Goal: Task Accomplishment & Management: Manage account settings

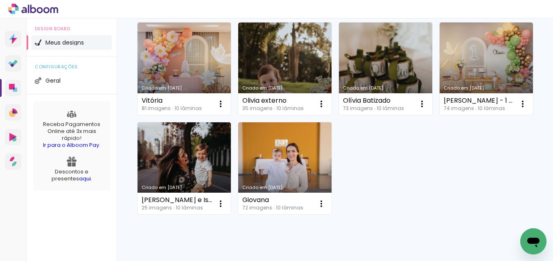
scroll to position [84, 0]
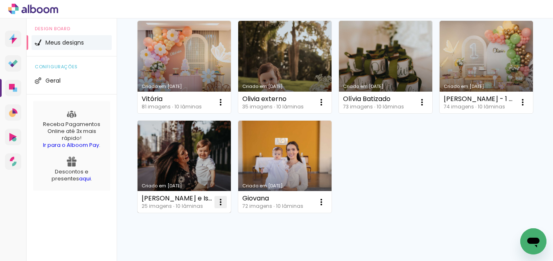
click at [222, 107] on iron-icon at bounding box center [221, 102] width 10 height 10
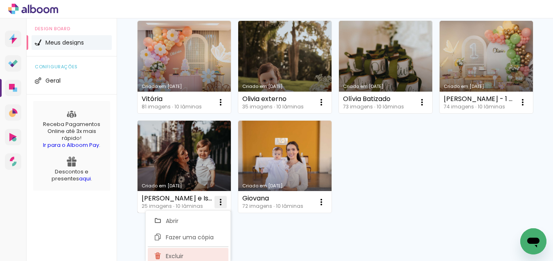
click at [188, 251] on paper-item "Excluir" at bounding box center [188, 256] width 81 height 16
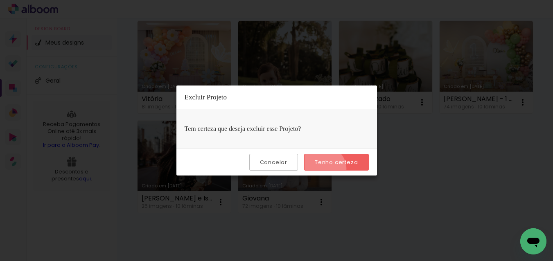
click at [324, 169] on paper-button "Tenho certeza" at bounding box center [336, 162] width 64 height 17
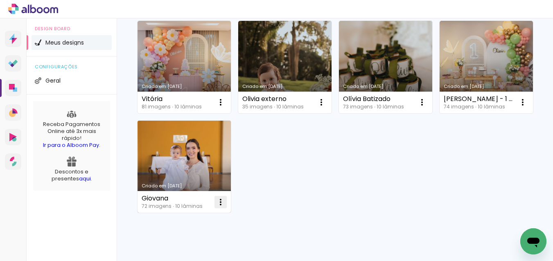
click at [222, 107] on iron-icon at bounding box center [221, 102] width 10 height 10
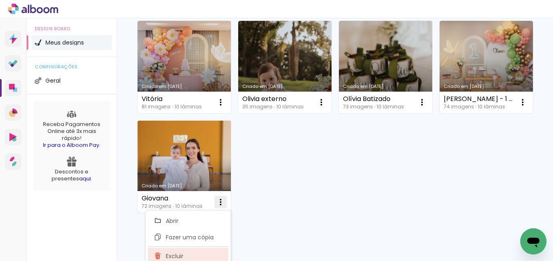
click at [193, 251] on paper-item "Excluir" at bounding box center [188, 256] width 81 height 16
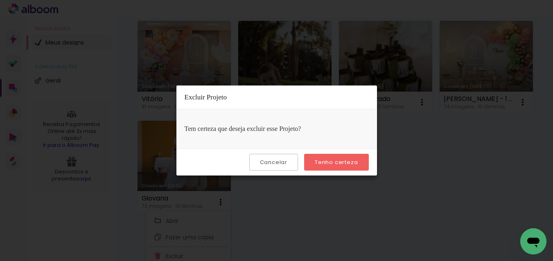
click at [0, 0] on slot "Tenho certeza" at bounding box center [0, 0] width 0 height 0
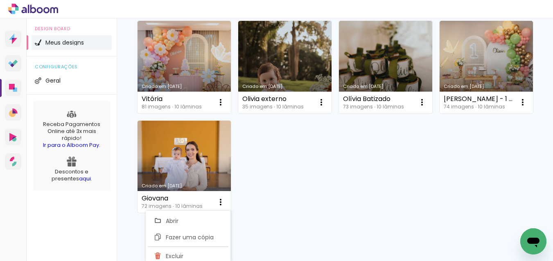
scroll to position [12, 0]
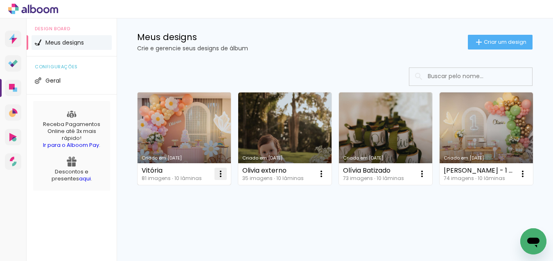
click at [222, 173] on iron-icon at bounding box center [221, 174] width 10 height 10
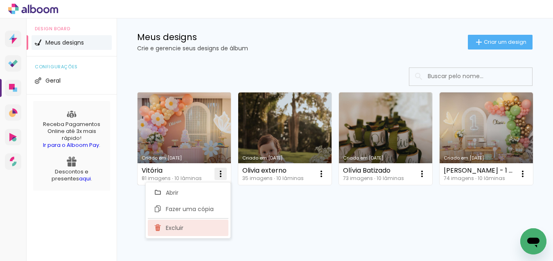
click at [185, 223] on paper-item "Excluir" at bounding box center [188, 228] width 81 height 16
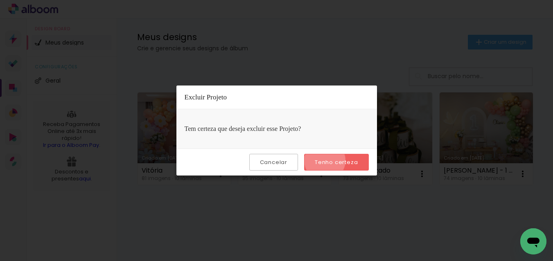
click at [0, 0] on slot "Tenho certeza" at bounding box center [0, 0] width 0 height 0
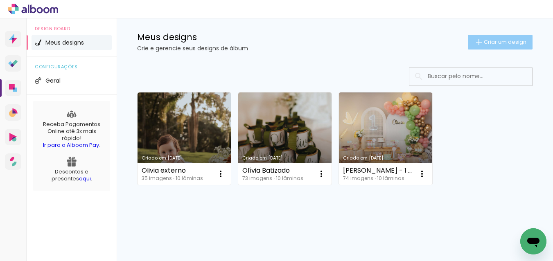
click at [510, 45] on span "Criar um design" at bounding box center [504, 41] width 43 height 5
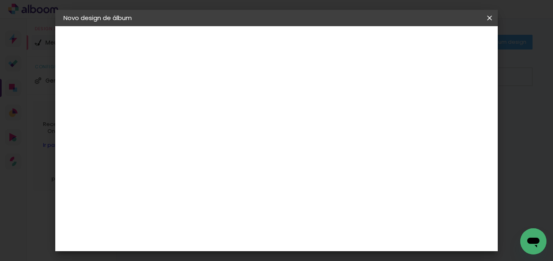
click at [197, 110] on input at bounding box center [197, 109] width 0 height 13
type input "[PERSON_NAME]"
type paper-input "[PERSON_NAME]"
click at [0, 0] on slot "Avançar" at bounding box center [0, 0] width 0 height 0
click at [350, 123] on paper-item "Tamanho Livre" at bounding box center [311, 124] width 79 height 18
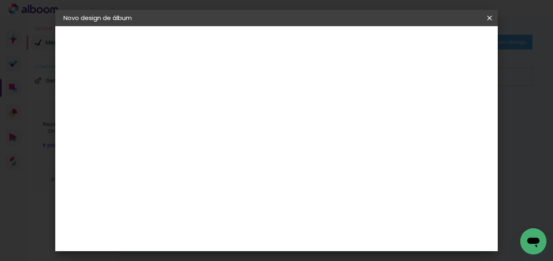
drag, startPoint x: 466, startPoint y: 45, endPoint x: 463, endPoint y: 50, distance: 6.0
click at [0, 0] on slot "Avançar" at bounding box center [0, 0] width 0 height 0
click at [182, 143] on div "cm" at bounding box center [187, 145] width 10 height 12
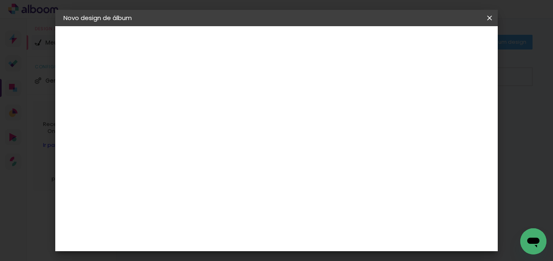
type input "30,5"
type paper-input "30,5"
click at [332, 236] on input "60" at bounding box center [324, 237] width 21 height 12
type input "61"
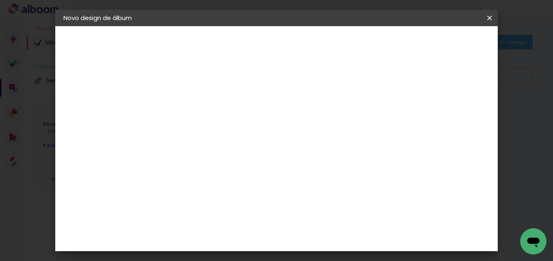
type paper-input "61"
click at [444, 43] on span "Iniciar design" at bounding box center [425, 43] width 37 height 6
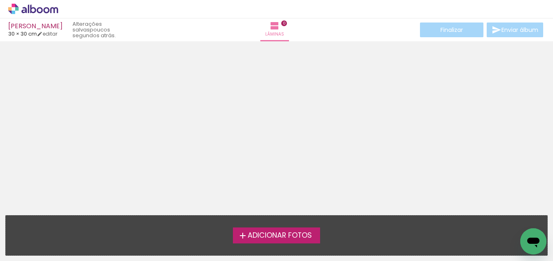
click at [236, 242] on label "Adicionar Fotos" at bounding box center [276, 235] width 87 height 16
click at [0, 0] on input "file" at bounding box center [0, 0] width 0 height 0
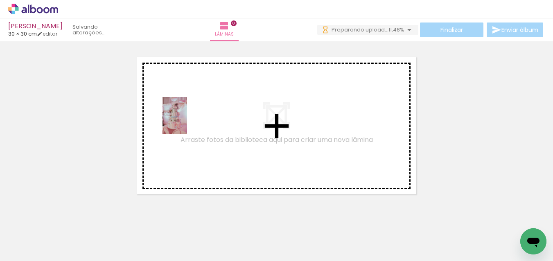
drag, startPoint x: 79, startPoint y: 236, endPoint x: 149, endPoint y: 241, distance: 70.5
click at [187, 123] on quentale-workspace at bounding box center [276, 130] width 553 height 261
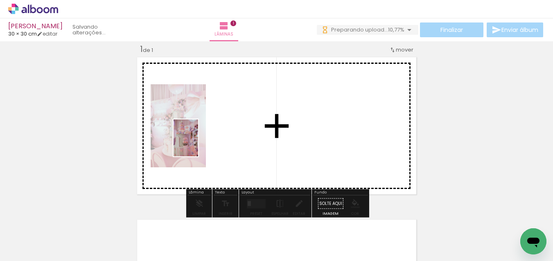
drag, startPoint x: 131, startPoint y: 240, endPoint x: 195, endPoint y: 214, distance: 69.0
click at [198, 145] on quentale-workspace at bounding box center [276, 130] width 553 height 261
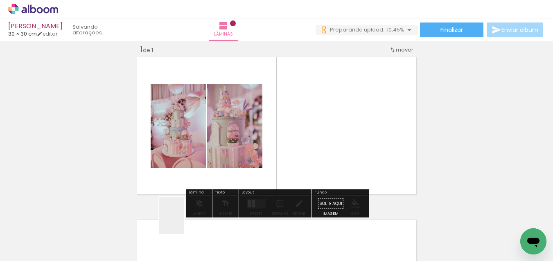
drag, startPoint x: 184, startPoint y: 222, endPoint x: 221, endPoint y: 198, distance: 44.1
click at [224, 150] on quentale-workspace at bounding box center [276, 130] width 553 height 261
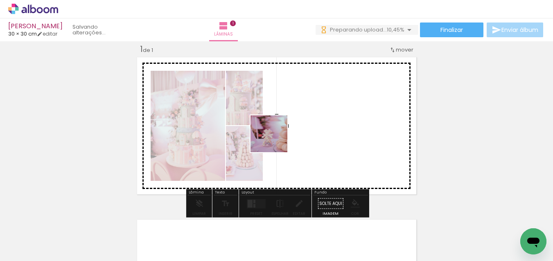
click at [275, 140] on quentale-workspace at bounding box center [276, 130] width 553 height 261
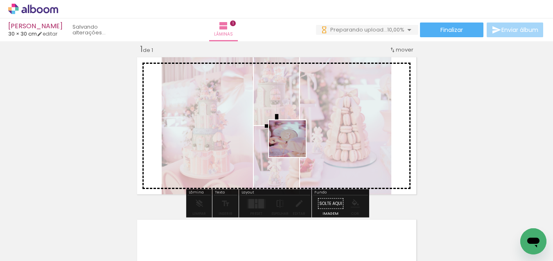
drag, startPoint x: 288, startPoint y: 173, endPoint x: 295, endPoint y: 146, distance: 27.7
click at [294, 143] on quentale-workspace at bounding box center [276, 130] width 553 height 261
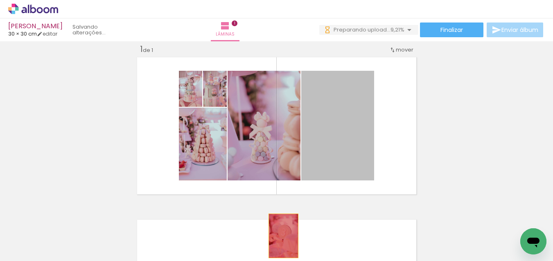
drag, startPoint x: 346, startPoint y: 129, endPoint x: 298, endPoint y: 237, distance: 118.4
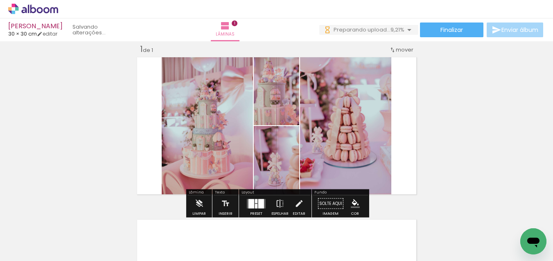
drag, startPoint x: 315, startPoint y: 235, endPoint x: 373, endPoint y: 232, distance: 57.7
click at [325, 148] on quentale-workspace at bounding box center [276, 130] width 553 height 261
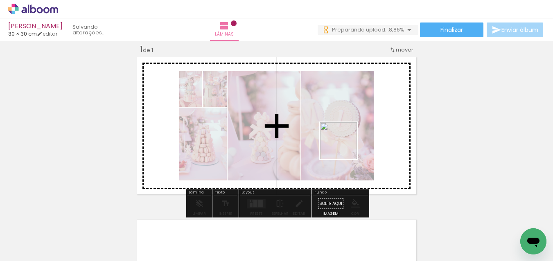
drag, startPoint x: 463, startPoint y: 234, endPoint x: 400, endPoint y: 261, distance: 68.7
click at [339, 141] on quentale-workspace at bounding box center [276, 130] width 553 height 261
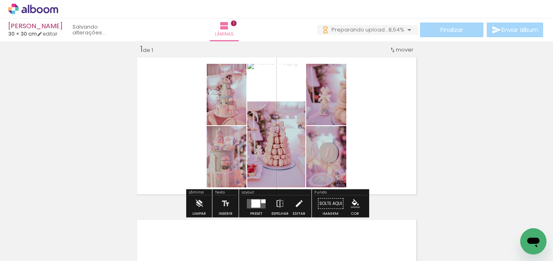
scroll to position [0, 91]
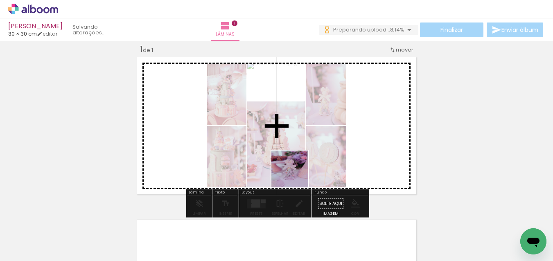
drag, startPoint x: 265, startPoint y: 237, endPoint x: 306, endPoint y: 148, distance: 98.5
click at [306, 148] on quentale-workspace at bounding box center [276, 130] width 553 height 261
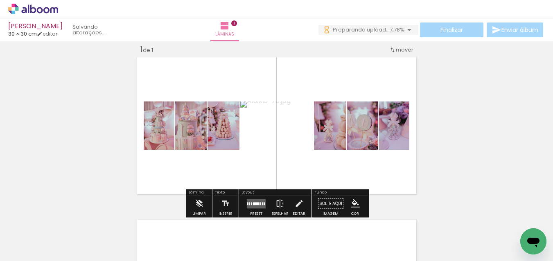
scroll to position [0, 163]
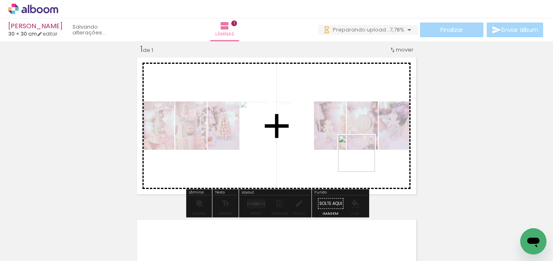
drag, startPoint x: 389, startPoint y: 240, endPoint x: 394, endPoint y: 193, distance: 47.7
click at [362, 157] on quentale-workspace at bounding box center [276, 130] width 553 height 261
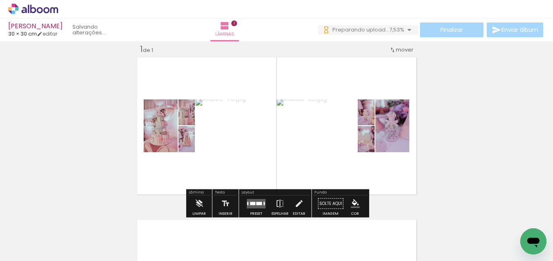
scroll to position [0, 432]
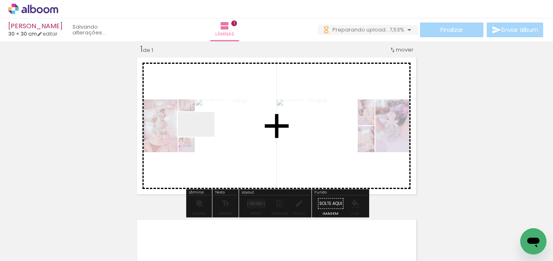
drag, startPoint x: 202, startPoint y: 137, endPoint x: 204, endPoint y: 226, distance: 89.6
click at [204, 133] on quentale-workspace at bounding box center [276, 130] width 553 height 261
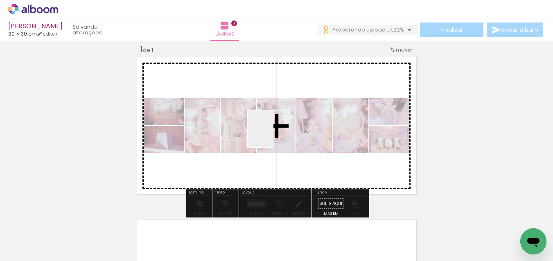
drag, startPoint x: 272, startPoint y: 135, endPoint x: 265, endPoint y: 231, distance: 96.0
click at [273, 135] on quentale-workspace at bounding box center [276, 130] width 553 height 261
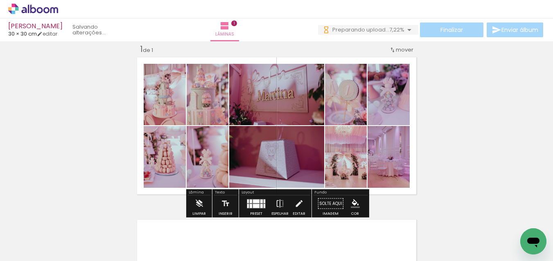
scroll to position [0, 0]
drag, startPoint x: 251, startPoint y: 243, endPoint x: 325, endPoint y: 222, distance: 76.7
click at [317, 136] on quentale-workspace at bounding box center [276, 130] width 553 height 261
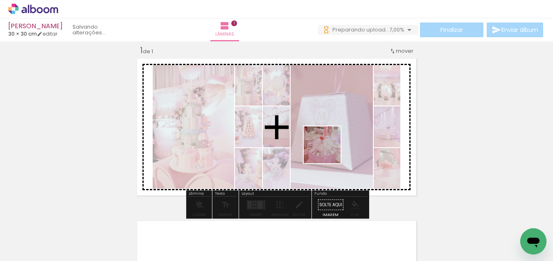
drag, startPoint x: 337, startPoint y: 233, endPoint x: 328, endPoint y: 150, distance: 84.0
click at [328, 150] on quentale-workspace at bounding box center [276, 130] width 553 height 261
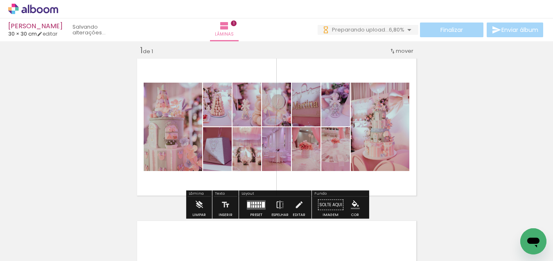
scroll to position [8, 0]
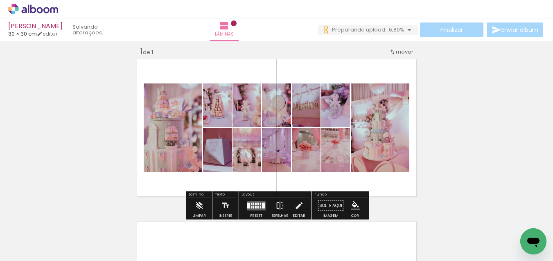
drag, startPoint x: 388, startPoint y: 239, endPoint x: 393, endPoint y: 214, distance: 25.8
click at [362, 159] on quentale-workspace at bounding box center [276, 130] width 553 height 261
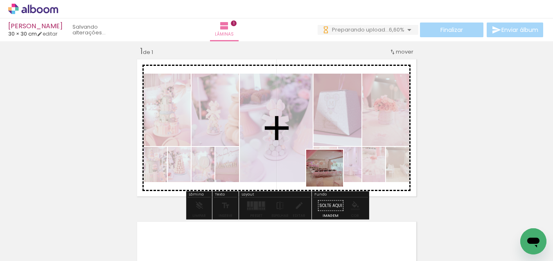
drag, startPoint x: 435, startPoint y: 232, endPoint x: 393, endPoint y: 192, distance: 57.3
click at [330, 174] on quentale-workspace at bounding box center [276, 130] width 553 height 261
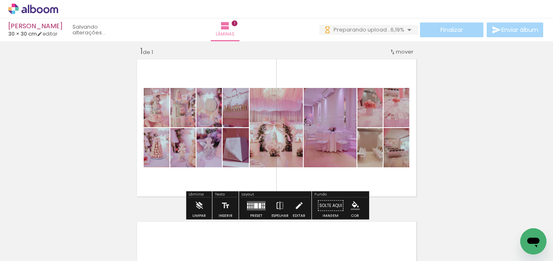
scroll to position [0, 705]
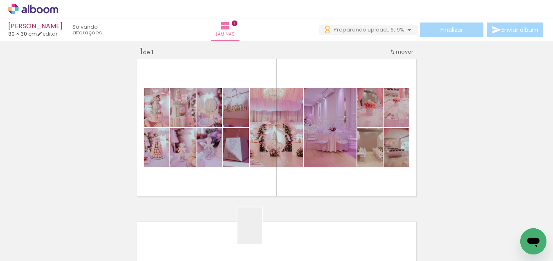
drag, startPoint x: 261, startPoint y: 240, endPoint x: 292, endPoint y: 207, distance: 44.8
click at [285, 148] on quentale-workspace at bounding box center [276, 130] width 553 height 261
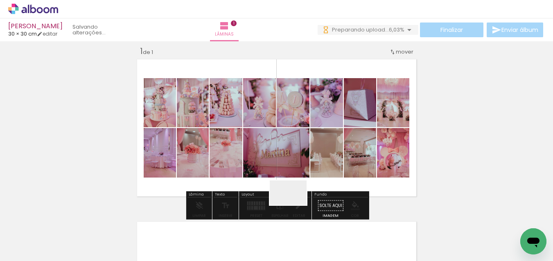
drag, startPoint x: 294, startPoint y: 205, endPoint x: 330, endPoint y: 209, distance: 35.8
click at [307, 142] on quentale-workspace at bounding box center [276, 130] width 553 height 261
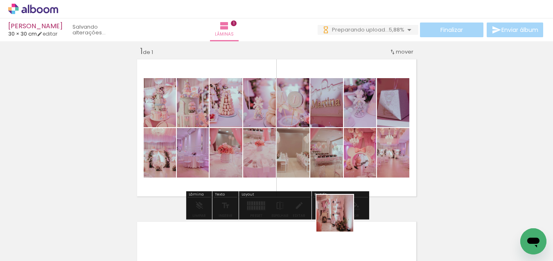
scroll to position [0, 0]
drag, startPoint x: 340, startPoint y: 234, endPoint x: 358, endPoint y: 200, distance: 39.0
click at [337, 154] on quentale-workspace at bounding box center [276, 130] width 553 height 261
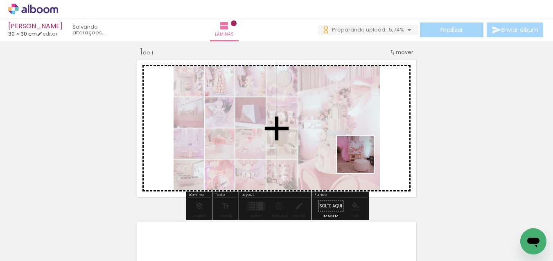
drag, startPoint x: 385, startPoint y: 241, endPoint x: 361, endPoint y: 161, distance: 84.1
click at [361, 161] on quentale-workspace at bounding box center [276, 130] width 553 height 261
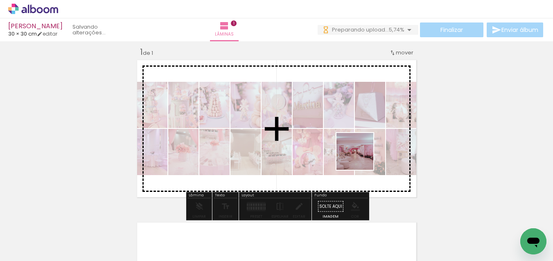
drag, startPoint x: 361, startPoint y: 157, endPoint x: 475, endPoint y: 233, distance: 137.0
click at [341, 134] on quentale-workspace at bounding box center [276, 130] width 553 height 261
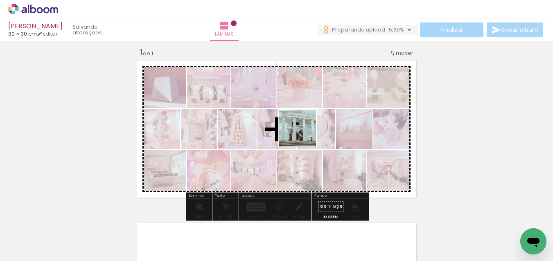
drag, startPoint x: 278, startPoint y: 245, endPoint x: 335, endPoint y: 213, distance: 66.1
click at [303, 134] on quentale-workspace at bounding box center [276, 130] width 553 height 261
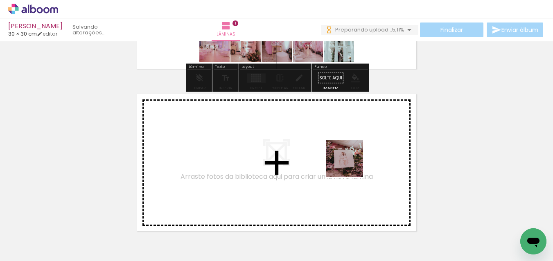
click at [350, 163] on quentale-workspace at bounding box center [276, 130] width 553 height 261
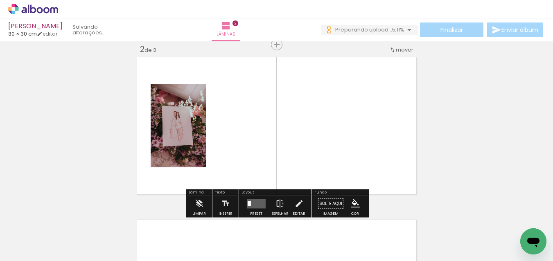
drag, startPoint x: 421, startPoint y: 230, endPoint x: 366, endPoint y: 157, distance: 90.8
click at [366, 157] on quentale-workspace at bounding box center [276, 130] width 553 height 261
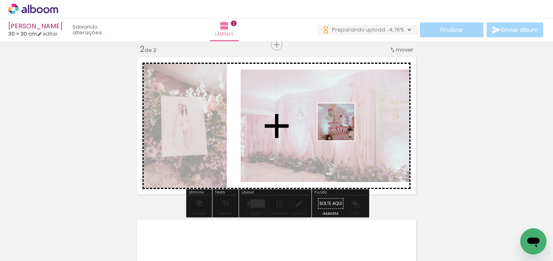
drag, startPoint x: 342, startPoint y: 128, endPoint x: 386, endPoint y: 237, distance: 117.6
click at [342, 130] on quentale-workspace at bounding box center [276, 130] width 553 height 261
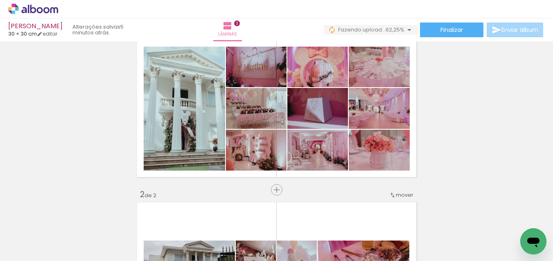
scroll to position [0, 693]
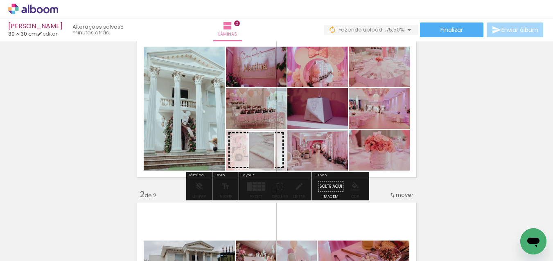
drag, startPoint x: 216, startPoint y: 247, endPoint x: 274, endPoint y: 156, distance: 107.4
click at [274, 156] on quentale-workspace at bounding box center [276, 130] width 553 height 261
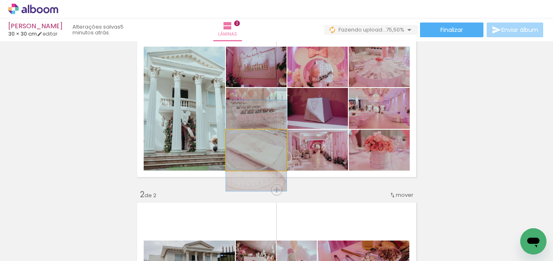
drag, startPoint x: 265, startPoint y: 163, endPoint x: 265, endPoint y: 159, distance: 4.5
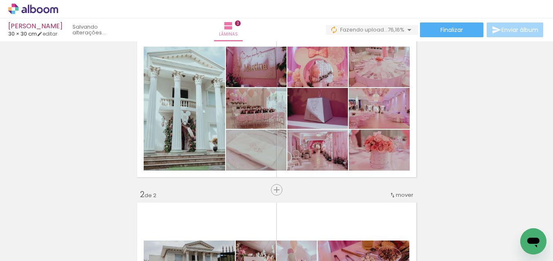
scroll to position [0, 936]
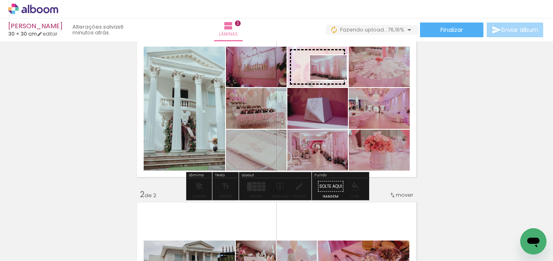
drag, startPoint x: 393, startPoint y: 243, endPoint x: 334, endPoint y: 80, distance: 173.1
click at [334, 80] on quentale-workspace at bounding box center [276, 130] width 553 height 261
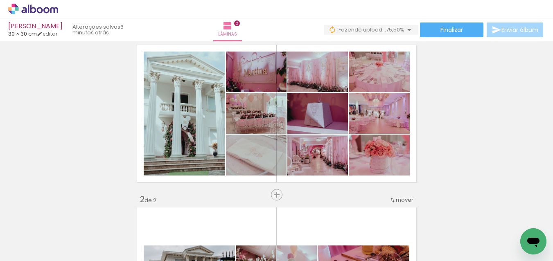
scroll to position [22, 0]
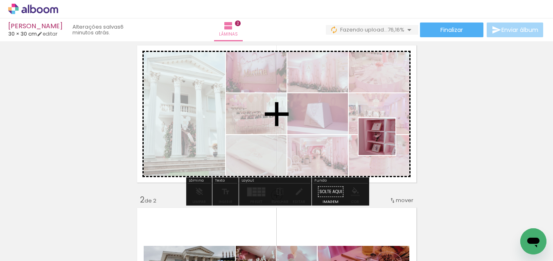
drag, startPoint x: 481, startPoint y: 241, endPoint x: 431, endPoint y: 230, distance: 50.4
click at [370, 130] on quentale-workspace at bounding box center [276, 130] width 553 height 261
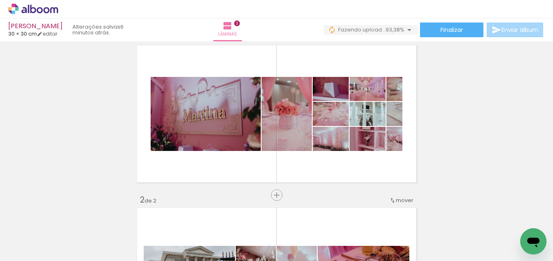
scroll to position [0, 864]
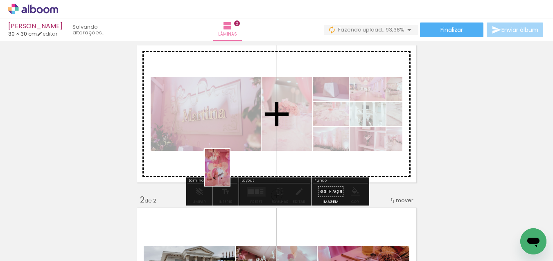
drag, startPoint x: 94, startPoint y: 242, endPoint x: 229, endPoint y: 173, distance: 151.6
click at [229, 173] on quentale-workspace at bounding box center [276, 130] width 553 height 261
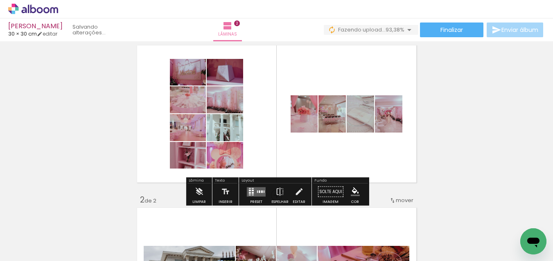
scroll to position [22, 0]
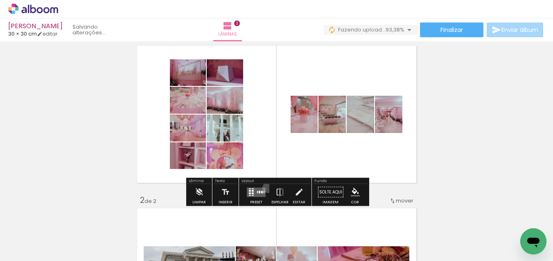
click at [266, 187] on paper-button "Preset" at bounding box center [256, 194] width 26 height 21
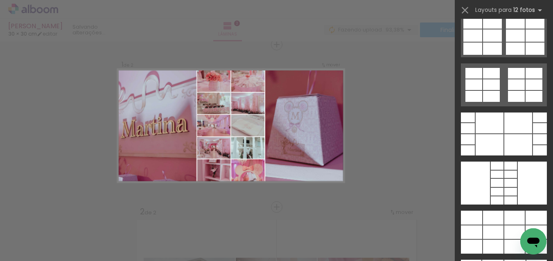
scroll to position [784, 0]
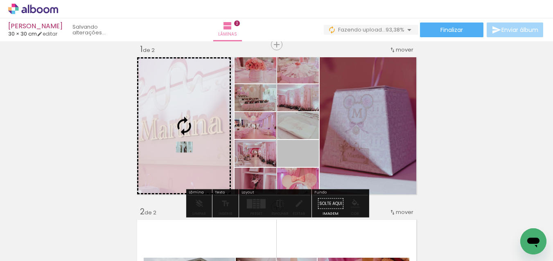
drag, startPoint x: 276, startPoint y: 153, endPoint x: 184, endPoint y: 147, distance: 92.3
click at [0, 0] on slot at bounding box center [0, 0] width 0 height 0
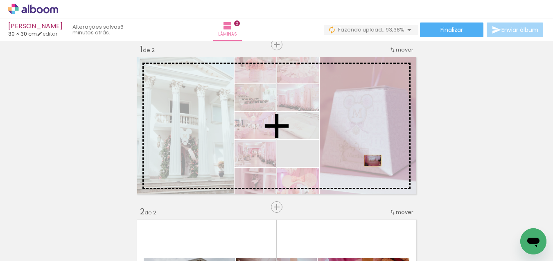
drag, startPoint x: 315, startPoint y: 162, endPoint x: 372, endPoint y: 161, distance: 56.9
click at [0, 0] on slot at bounding box center [0, 0] width 0 height 0
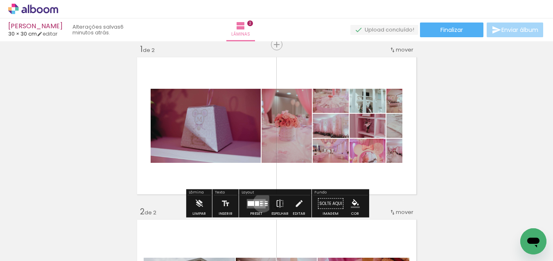
click at [261, 202] on quentale-layouter at bounding box center [256, 203] width 19 height 9
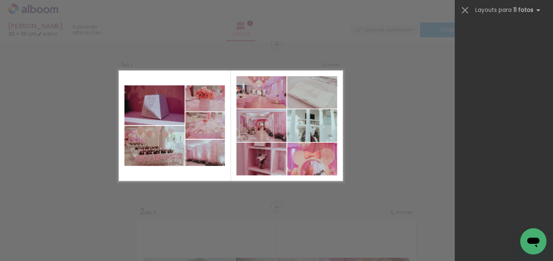
scroll to position [649, 0]
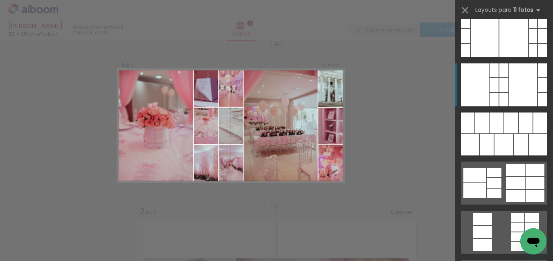
click at [528, 57] on div at bounding box center [532, 50] width 8 height 13
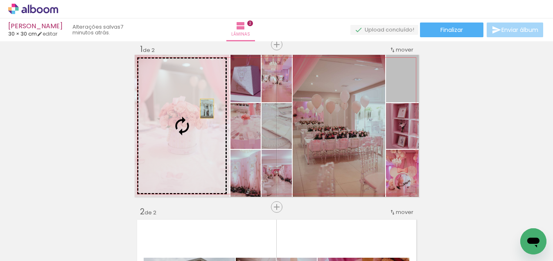
drag, startPoint x: 408, startPoint y: 92, endPoint x: 207, endPoint y: 108, distance: 202.3
click at [0, 0] on slot at bounding box center [0, 0] width 0 height 0
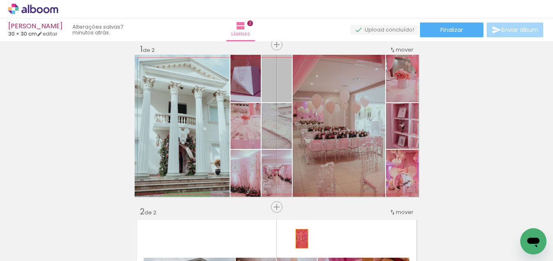
drag, startPoint x: 286, startPoint y: 90, endPoint x: 301, endPoint y: 238, distance: 149.2
click at [301, 238] on quentale-workspace at bounding box center [276, 130] width 553 height 261
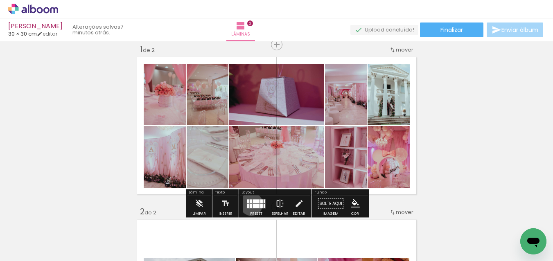
click at [249, 204] on div at bounding box center [250, 206] width 2 height 4
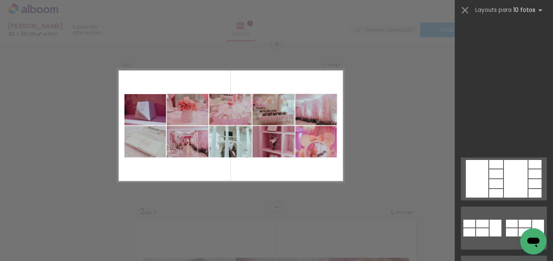
scroll to position [1173, 0]
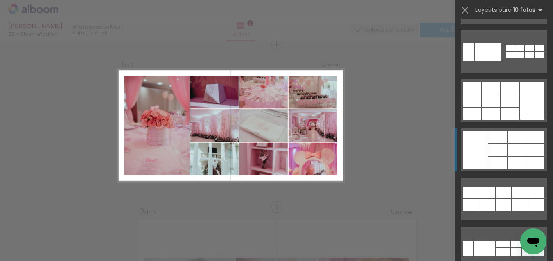
click at [500, 107] on div at bounding box center [491, 100] width 18 height 12
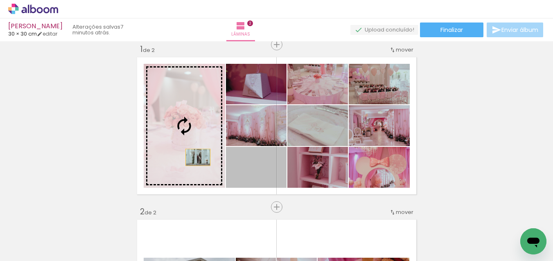
drag, startPoint x: 266, startPoint y: 178, endPoint x: 198, endPoint y: 157, distance: 71.9
click at [0, 0] on slot at bounding box center [0, 0] width 0 height 0
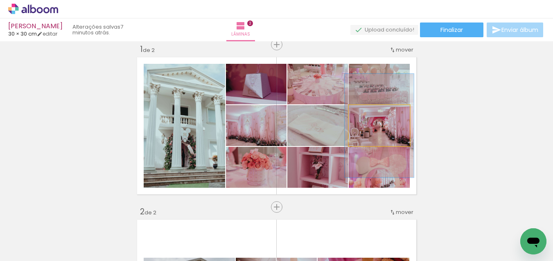
drag, startPoint x: 371, startPoint y: 115, endPoint x: 380, endPoint y: 126, distance: 14.8
type paper-slider "113"
click at [373, 115] on div at bounding box center [370, 113] width 7 height 7
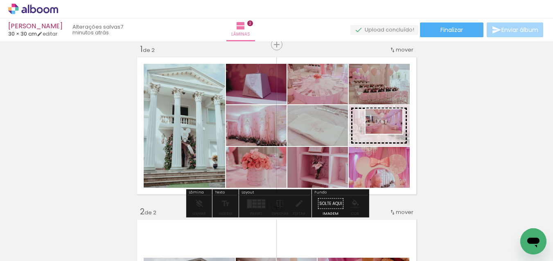
drag, startPoint x: 131, startPoint y: 241, endPoint x: 390, endPoint y: 134, distance: 280.3
click at [390, 134] on quentale-workspace at bounding box center [276, 130] width 553 height 261
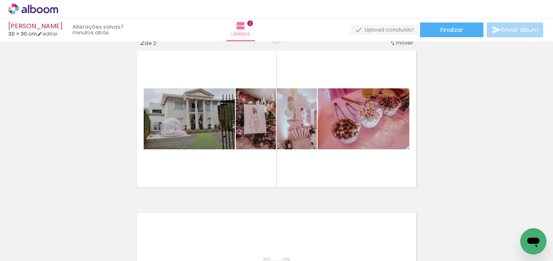
scroll to position [0, 0]
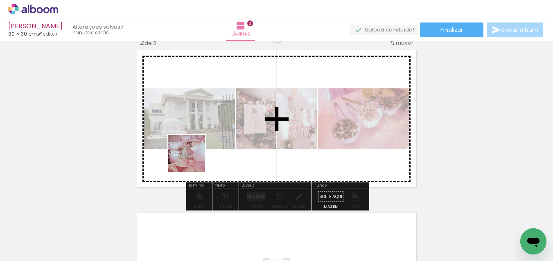
drag, startPoint x: 125, startPoint y: 221, endPoint x: 154, endPoint y: 239, distance: 34.2
click at [193, 160] on quentale-workspace at bounding box center [276, 130] width 553 height 261
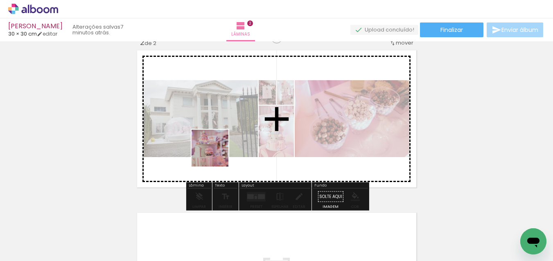
drag, startPoint x: 162, startPoint y: 217, endPoint x: 184, endPoint y: 240, distance: 32.1
click at [216, 157] on quentale-workspace at bounding box center [276, 130] width 553 height 261
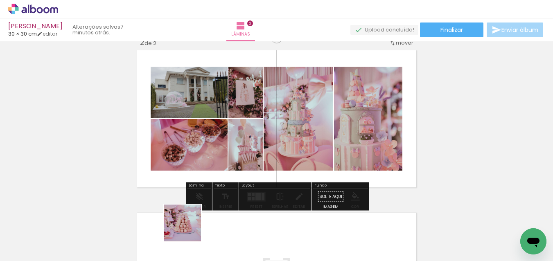
drag, startPoint x: 183, startPoint y: 241, endPoint x: 227, endPoint y: 231, distance: 45.2
click at [229, 125] on quentale-workspace at bounding box center [276, 130] width 553 height 261
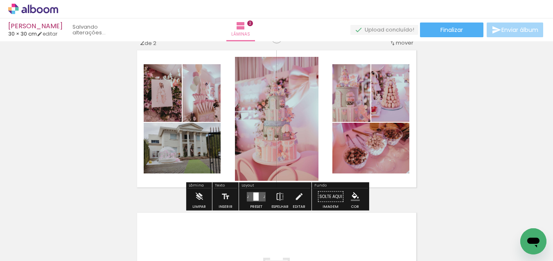
scroll to position [179, 0]
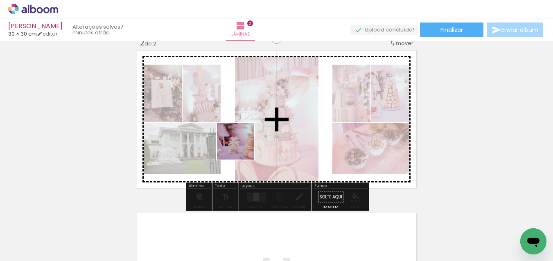
drag, startPoint x: 240, startPoint y: 162, endPoint x: 275, endPoint y: 238, distance: 83.8
click at [243, 147] on quentale-workspace at bounding box center [276, 130] width 553 height 261
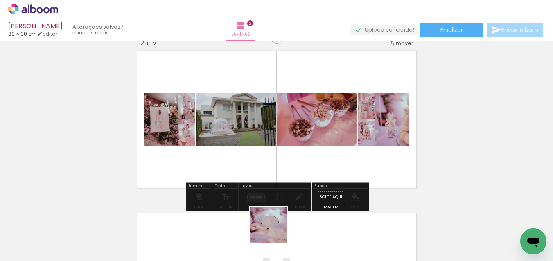
drag, startPoint x: 274, startPoint y: 231, endPoint x: 318, endPoint y: 238, distance: 44.3
click at [283, 146] on quentale-workspace at bounding box center [276, 130] width 553 height 261
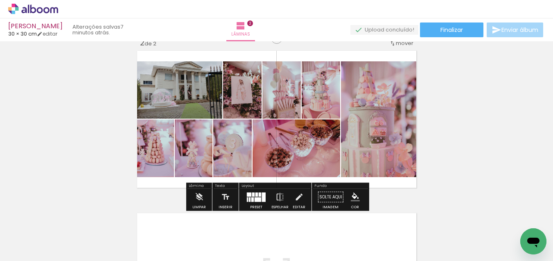
drag, startPoint x: 319, startPoint y: 238, endPoint x: 314, endPoint y: 157, distance: 81.1
click at [297, 142] on quentale-workspace at bounding box center [276, 130] width 553 height 261
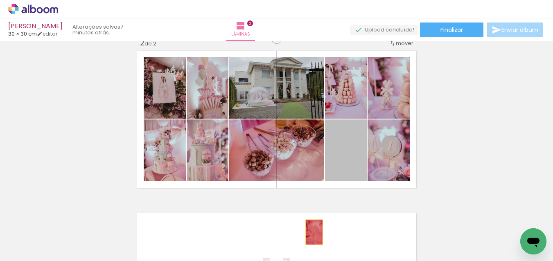
drag, startPoint x: 355, startPoint y: 164, endPoint x: 314, endPoint y: 232, distance: 79.1
click at [314, 232] on quentale-workspace at bounding box center [276, 130] width 553 height 261
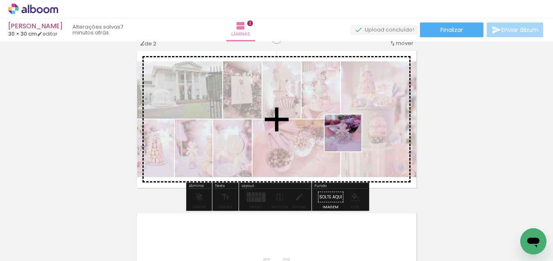
drag, startPoint x: 349, startPoint y: 139, endPoint x: 408, endPoint y: 220, distance: 99.8
click at [350, 141] on quentale-workspace at bounding box center [276, 130] width 553 height 261
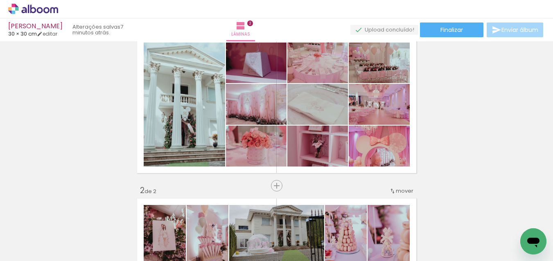
scroll to position [33, 0]
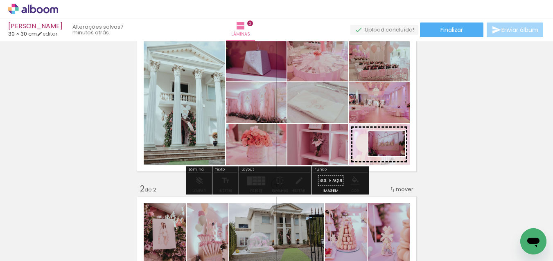
drag, startPoint x: 455, startPoint y: 237, endPoint x: 393, endPoint y: 156, distance: 102.4
click at [393, 156] on quentale-workspace at bounding box center [276, 130] width 553 height 261
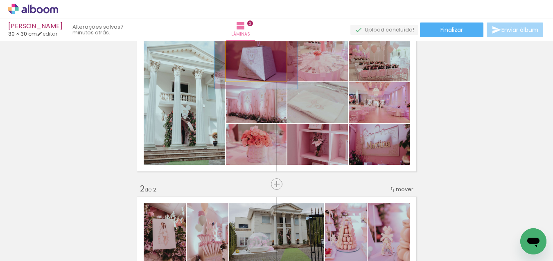
drag, startPoint x: 247, startPoint y: 49, endPoint x: 259, endPoint y: 50, distance: 12.0
type paper-slider "142"
click at [259, 50] on div at bounding box center [254, 49] width 13 height 13
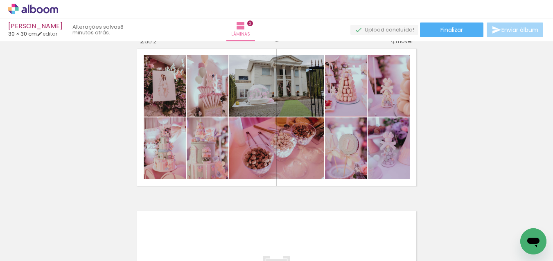
scroll to position [0, 346]
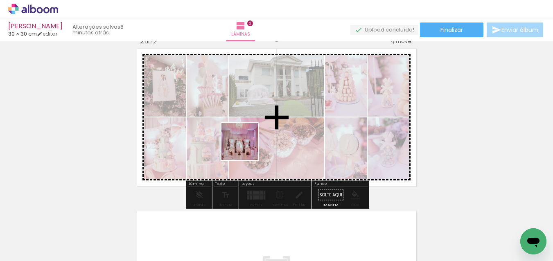
drag, startPoint x: 246, startPoint y: 148, endPoint x: 249, endPoint y: 129, distance: 19.1
click at [249, 129] on quentale-workspace at bounding box center [276, 130] width 553 height 261
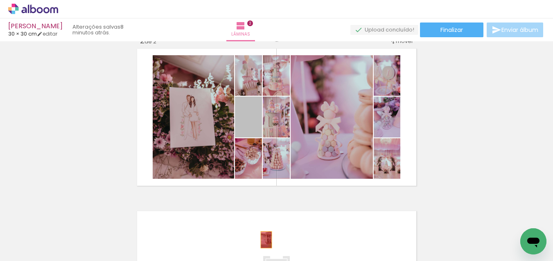
drag, startPoint x: 257, startPoint y: 120, endPoint x: 266, endPoint y: 240, distance: 121.0
click at [266, 240] on quentale-workspace at bounding box center [276, 130] width 553 height 261
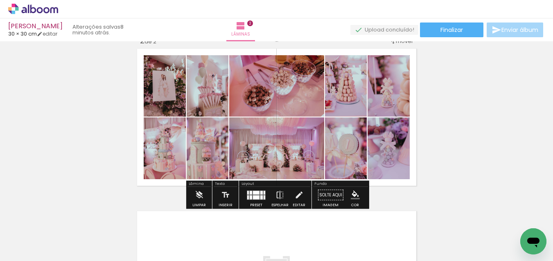
click at [260, 197] on div at bounding box center [261, 197] width 2 height 4
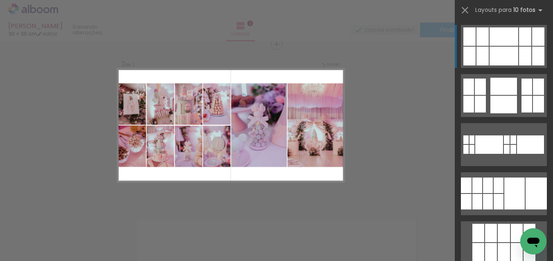
scroll to position [173, 0]
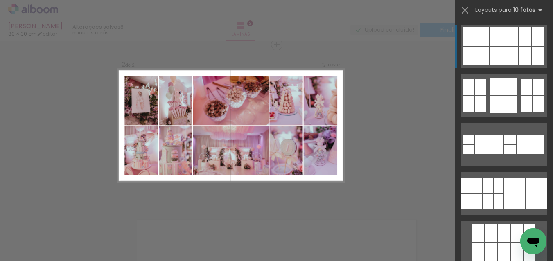
click at [503, 78] on div at bounding box center [503, 86] width 27 height 17
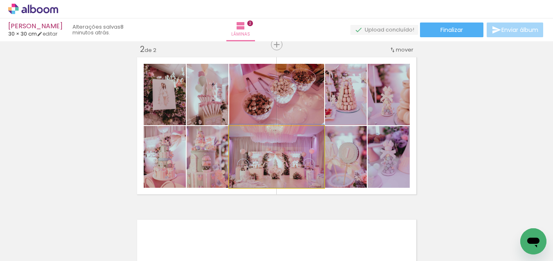
drag, startPoint x: 287, startPoint y: 171, endPoint x: 287, endPoint y: 159, distance: 11.9
click at [287, 159] on div at bounding box center [276, 155] width 95 height 63
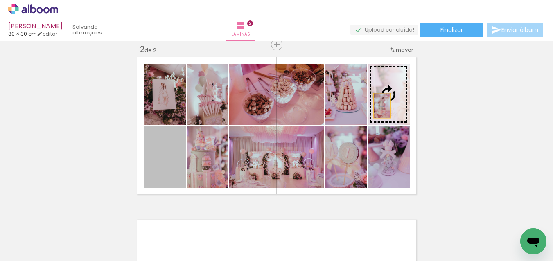
drag, startPoint x: 157, startPoint y: 181, endPoint x: 382, endPoint y: 106, distance: 237.2
click at [0, 0] on slot at bounding box center [0, 0] width 0 height 0
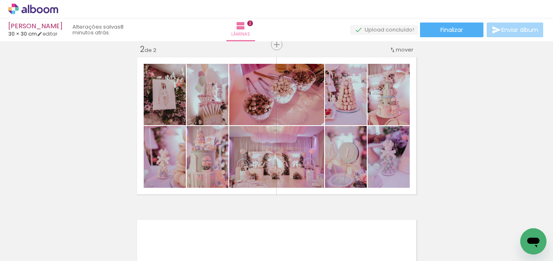
scroll to position [0, 644]
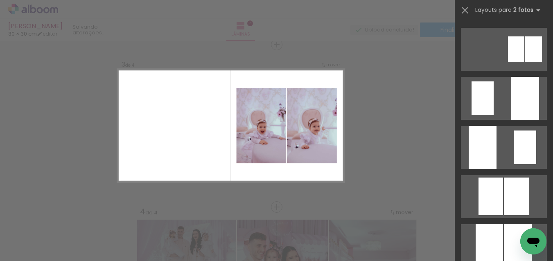
scroll to position [791, 0]
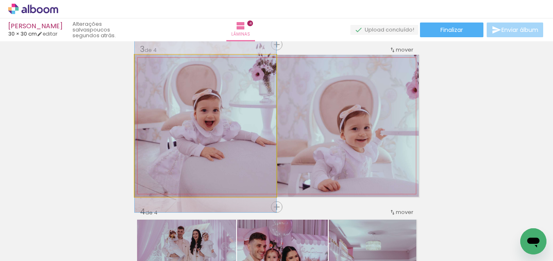
drag, startPoint x: 198, startPoint y: 136, endPoint x: 202, endPoint y: 133, distance: 4.7
click at [196, 120] on div at bounding box center [206, 106] width 142 height 212
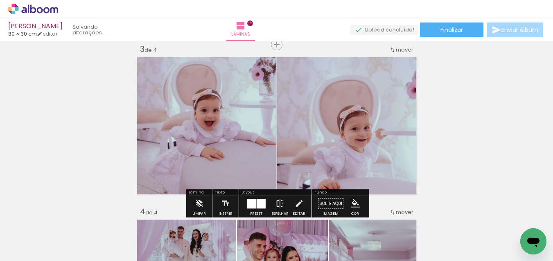
drag, startPoint x: 251, startPoint y: 205, endPoint x: 434, endPoint y: 198, distance: 182.5
click at [252, 205] on div at bounding box center [251, 203] width 9 height 9
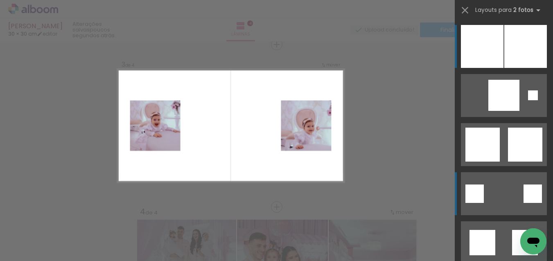
scroll to position [1177, 0]
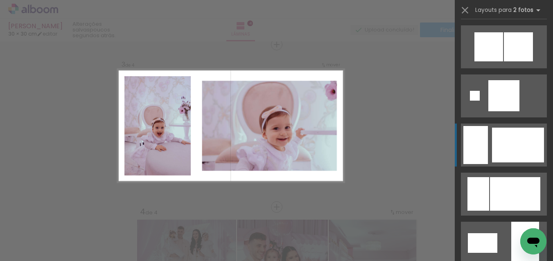
click at [519, 111] on div at bounding box center [503, 95] width 31 height 31
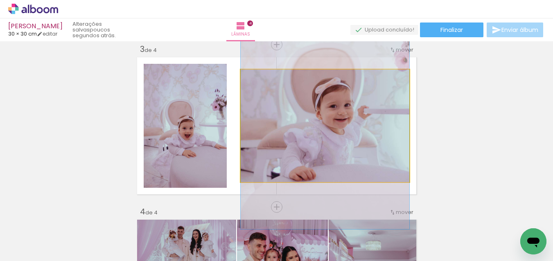
drag, startPoint x: 355, startPoint y: 151, endPoint x: 353, endPoint y: 131, distance: 20.5
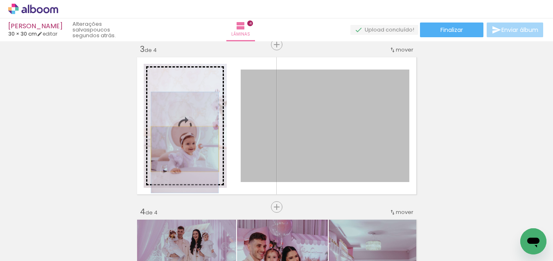
drag, startPoint x: 361, startPoint y: 136, endPoint x: 184, endPoint y: 148, distance: 177.5
click at [0, 0] on slot at bounding box center [0, 0] width 0 height 0
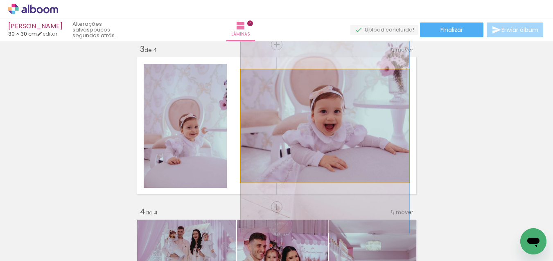
drag, startPoint x: 362, startPoint y: 145, endPoint x: 357, endPoint y: 126, distance: 19.8
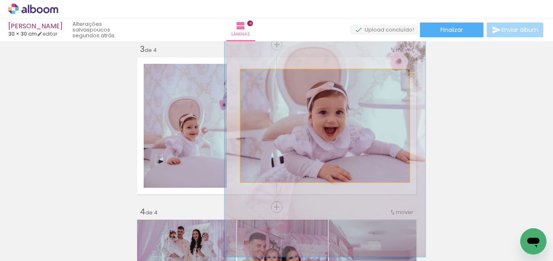
drag, startPoint x: 260, startPoint y: 77, endPoint x: 341, endPoint y: 94, distance: 83.5
click at [265, 77] on div at bounding box center [264, 77] width 7 height 7
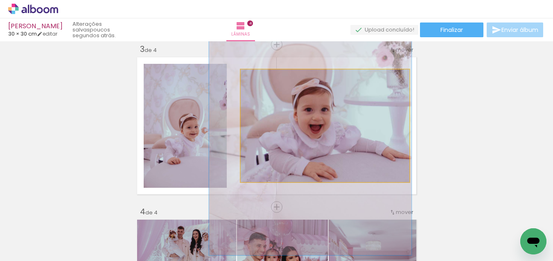
drag, startPoint x: 366, startPoint y: 99, endPoint x: 351, endPoint y: 96, distance: 14.9
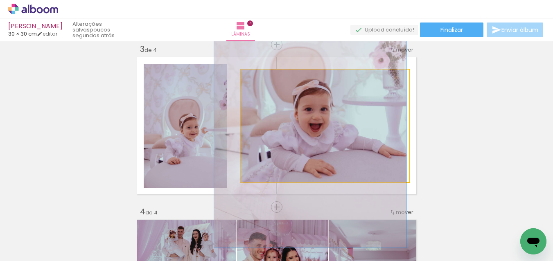
type paper-slider "114"
click at [265, 78] on div at bounding box center [263, 77] width 7 height 7
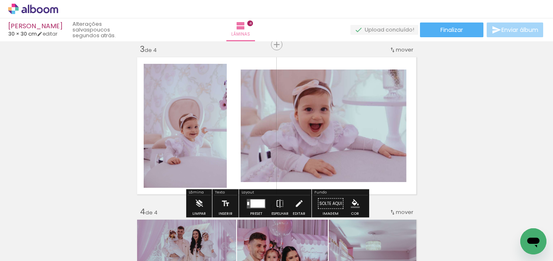
drag, startPoint x: 458, startPoint y: 115, endPoint x: 472, endPoint y: 119, distance: 14.5
click at [459, 115] on div "Inserir lâmina 1 de 4 Inserir lâmina 2 de 4 Inserir lâmina 3 de 4 Inserir lâmin…" at bounding box center [276, 115] width 553 height 812
drag, startPoint x: 257, startPoint y: 203, endPoint x: 322, endPoint y: 207, distance: 65.1
click at [257, 203] on div at bounding box center [257, 203] width 14 height 8
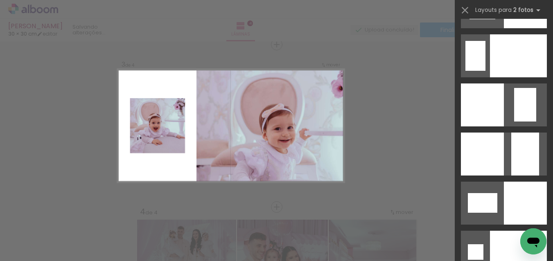
scroll to position [3409, 0]
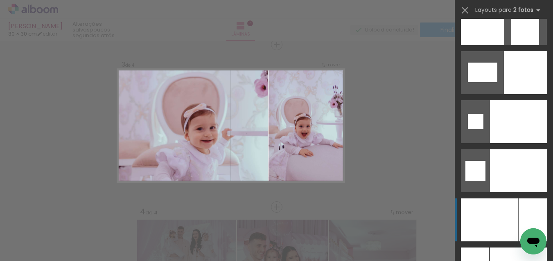
click at [487, 225] on div at bounding box center [489, 219] width 57 height 43
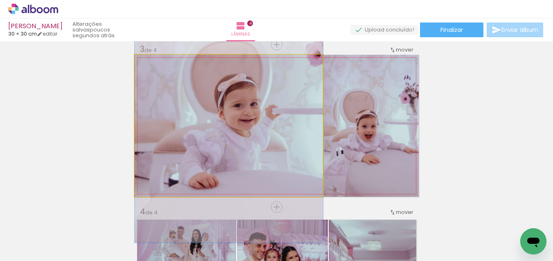
drag, startPoint x: 251, startPoint y: 155, endPoint x: 248, endPoint y: 134, distance: 20.7
click at [250, 132] on div at bounding box center [229, 101] width 188 height 282
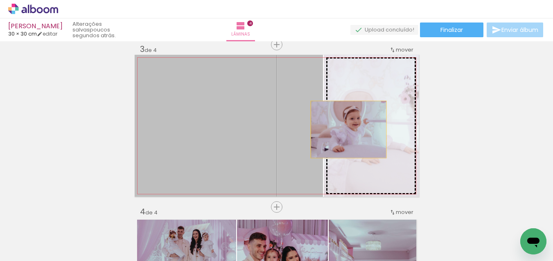
drag, startPoint x: 230, startPoint y: 137, endPoint x: 348, endPoint y: 129, distance: 118.0
click at [0, 0] on slot at bounding box center [0, 0] width 0 height 0
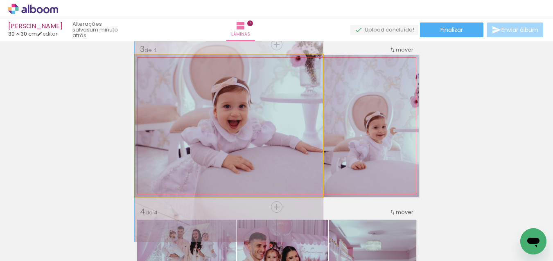
drag, startPoint x: 250, startPoint y: 148, endPoint x: 299, endPoint y: 131, distance: 51.5
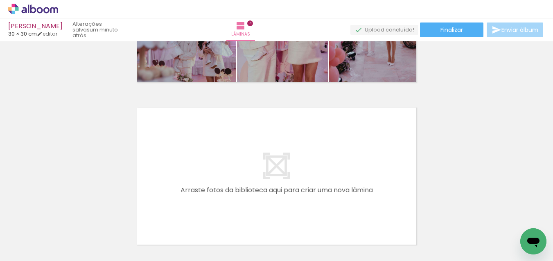
scroll to position [675, 0]
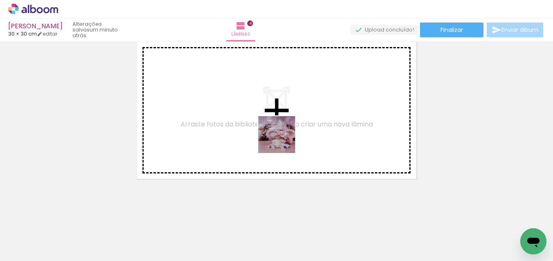
drag, startPoint x: 288, startPoint y: 155, endPoint x: 315, endPoint y: 193, distance: 46.6
click at [283, 142] on quentale-workspace at bounding box center [276, 130] width 553 height 261
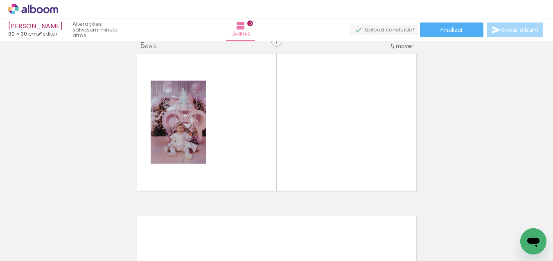
scroll to position [660, 0]
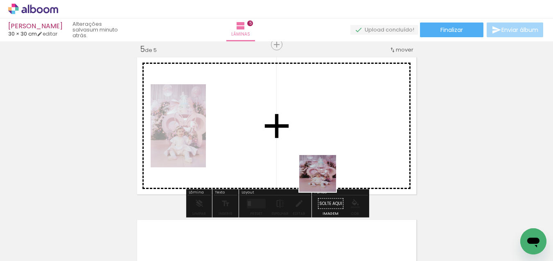
drag, startPoint x: 357, startPoint y: 241, endPoint x: 368, endPoint y: 215, distance: 28.0
click at [321, 173] on quentale-workspace at bounding box center [276, 130] width 553 height 261
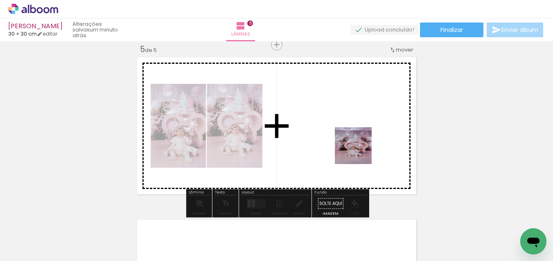
drag, startPoint x: 400, startPoint y: 238, endPoint x: 432, endPoint y: 216, distance: 39.6
click at [360, 152] on quentale-workspace at bounding box center [276, 130] width 553 height 261
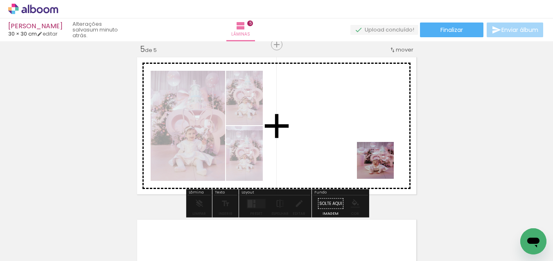
click at [381, 166] on quentale-workspace at bounding box center [276, 130] width 553 height 261
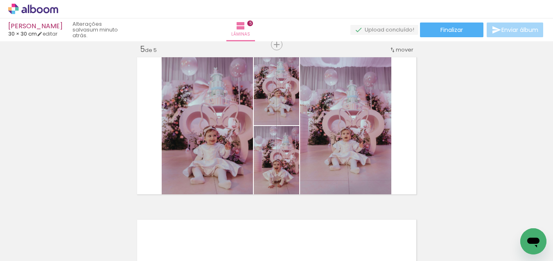
scroll to position [0, 2680]
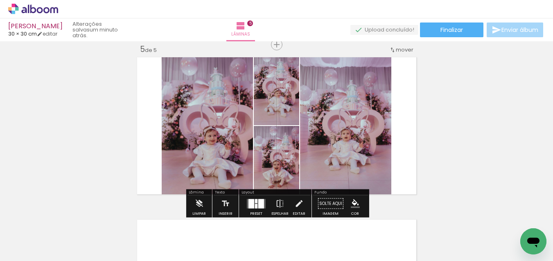
click at [250, 202] on div at bounding box center [251, 203] width 6 height 9
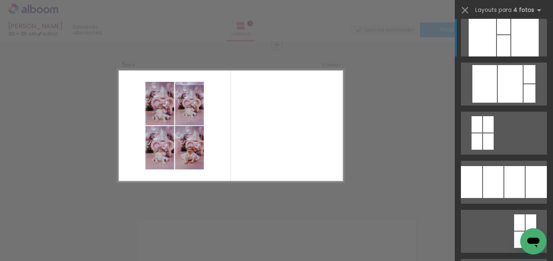
scroll to position [0, 0]
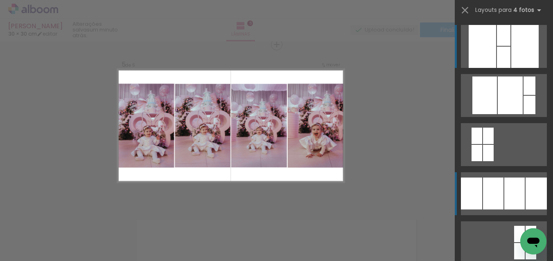
click at [523, 95] on div at bounding box center [529, 85] width 12 height 18
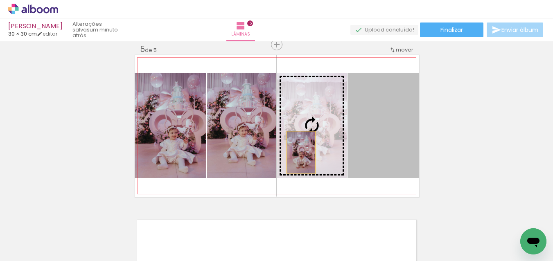
drag, startPoint x: 387, startPoint y: 153, endPoint x: 300, endPoint y: 152, distance: 87.1
click at [0, 0] on slot at bounding box center [0, 0] width 0 height 0
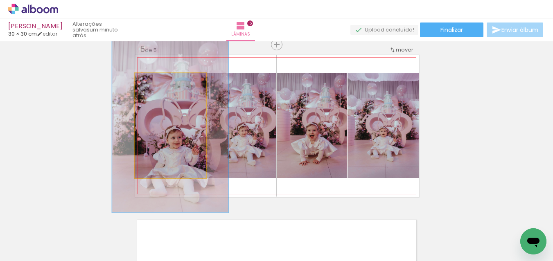
drag, startPoint x: 153, startPoint y: 81, endPoint x: 175, endPoint y: 90, distance: 24.0
click at [171, 80] on div at bounding box center [171, 81] width 7 height 7
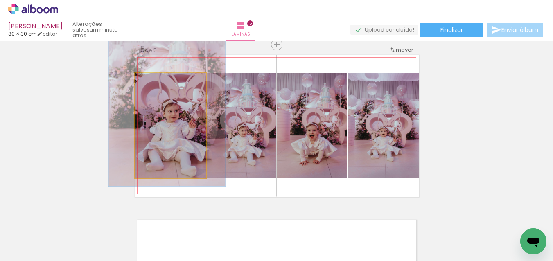
drag, startPoint x: 183, startPoint y: 136, endPoint x: 180, endPoint y: 110, distance: 26.7
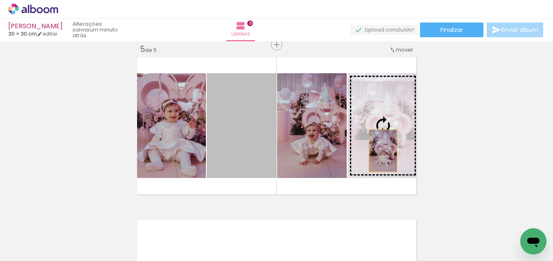
drag, startPoint x: 246, startPoint y: 149, endPoint x: 382, endPoint y: 151, distance: 136.2
click at [0, 0] on slot at bounding box center [0, 0] width 0 height 0
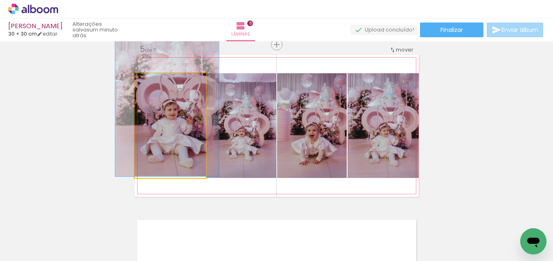
drag, startPoint x: 173, startPoint y: 83, endPoint x: 167, endPoint y: 82, distance: 6.3
type paper-slider "145"
click at [167, 82] on div at bounding box center [167, 81] width 7 height 7
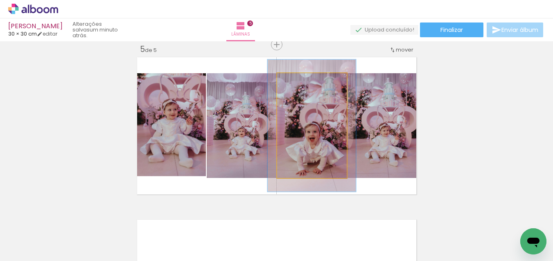
drag, startPoint x: 297, startPoint y: 83, endPoint x: 304, endPoint y: 82, distance: 7.4
type paper-slider "126"
click at [304, 82] on div at bounding box center [303, 81] width 7 height 7
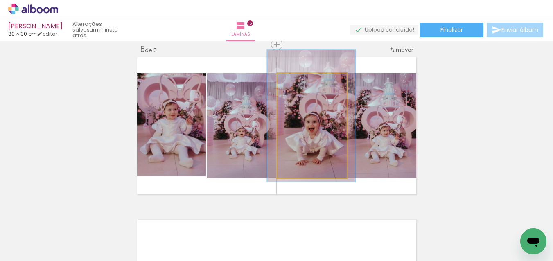
drag, startPoint x: 312, startPoint y: 122, endPoint x: 312, endPoint y: 112, distance: 9.8
click at [312, 112] on div at bounding box center [311, 116] width 88 height 132
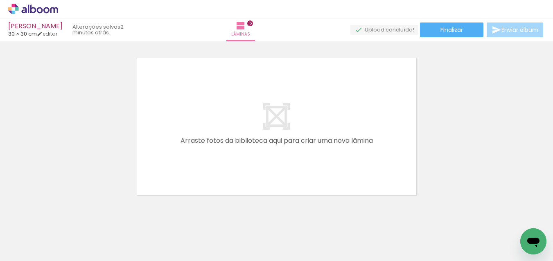
scroll to position [826, 0]
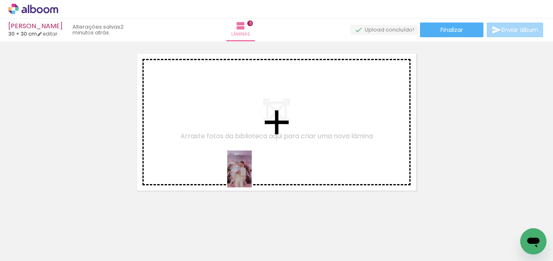
drag, startPoint x: 238, startPoint y: 251, endPoint x: 302, endPoint y: 242, distance: 64.4
click at [252, 175] on quentale-workspace at bounding box center [276, 130] width 553 height 261
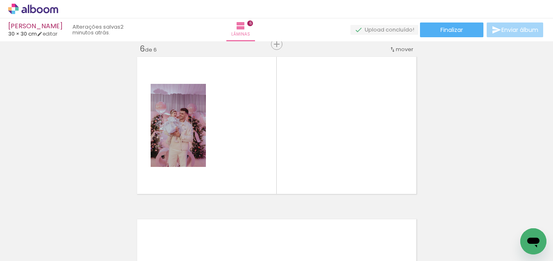
scroll to position [822, 0]
drag, startPoint x: 289, startPoint y: 249, endPoint x: 336, endPoint y: 232, distance: 50.1
click at [320, 172] on quentale-workspace at bounding box center [276, 130] width 553 height 261
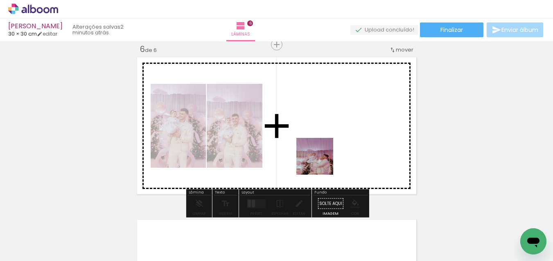
drag, startPoint x: 329, startPoint y: 202, endPoint x: 304, endPoint y: 224, distance: 33.6
click at [319, 155] on quentale-workspace at bounding box center [276, 130] width 553 height 261
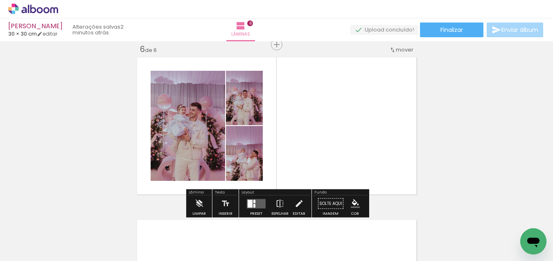
scroll to position [0, 2325]
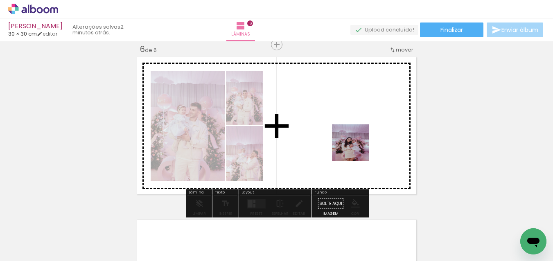
drag, startPoint x: 372, startPoint y: 247, endPoint x: 356, endPoint y: 149, distance: 99.8
click at [356, 149] on quentale-workspace at bounding box center [276, 130] width 553 height 261
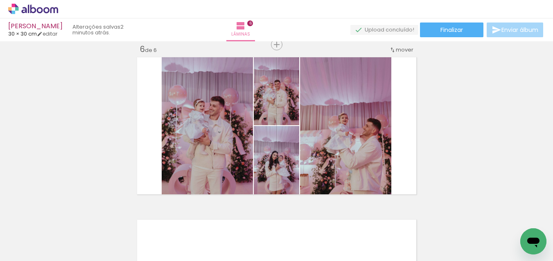
scroll to position [0, 2579]
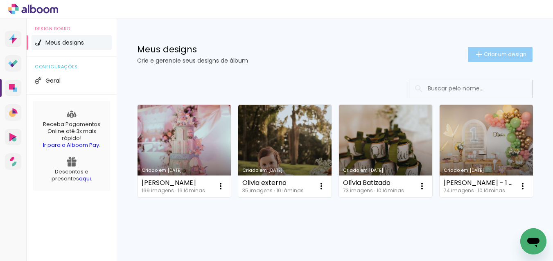
click at [496, 54] on span "Criar um design" at bounding box center [504, 54] width 43 height 5
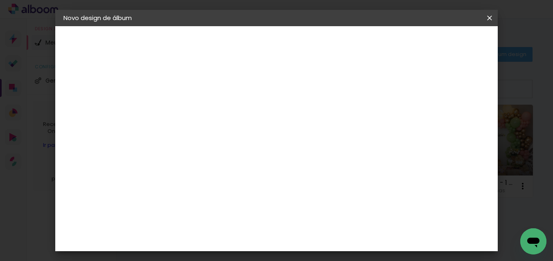
click at [197, 110] on input at bounding box center [197, 109] width 0 height 13
type input "Antonella"
type paper-input "Antonella"
click at [0, 0] on slot "Avançar" at bounding box center [0, 0] width 0 height 0
click at [306, 43] on paper-button "Voltar" at bounding box center [289, 43] width 33 height 14
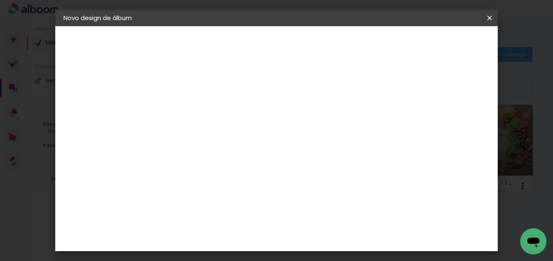
click at [197, 106] on input "Antonella" at bounding box center [197, 109] width 0 height 13
type input "Antonela"
type paper-input "Antonela"
click at [281, 43] on paper-button "Avançar" at bounding box center [261, 43] width 40 height 14
click at [350, 129] on paper-item "Tamanho Livre" at bounding box center [311, 124] width 79 height 18
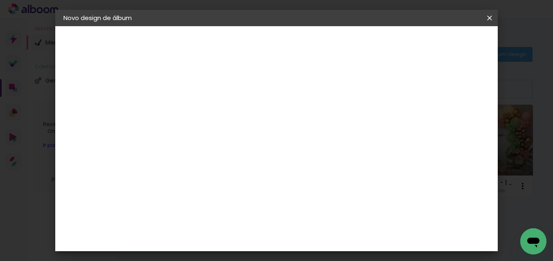
click at [350, 48] on paper-button "Avançar" at bounding box center [330, 43] width 40 height 14
click at [181, 175] on input "30" at bounding box center [171, 177] width 21 height 12
type input "30,5"
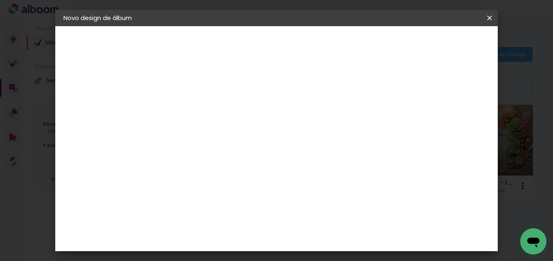
type paper-input "30,5"
click at [332, 237] on input "60" at bounding box center [324, 237] width 21 height 12
type input "61"
type paper-input "61"
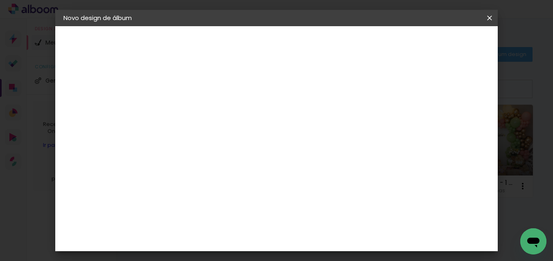
click at [444, 46] on span "Iniciar design" at bounding box center [425, 43] width 37 height 6
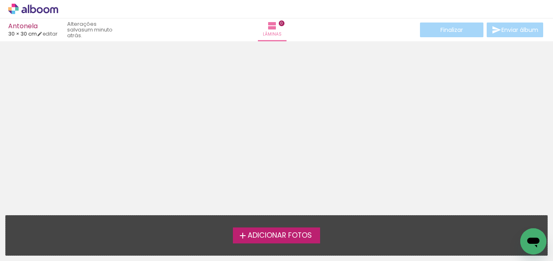
click at [46, 12] on icon at bounding box center [46, 10] width 6 height 6
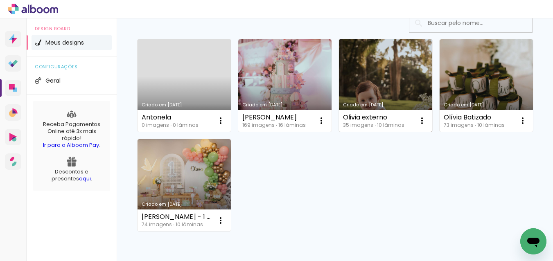
scroll to position [75, 0]
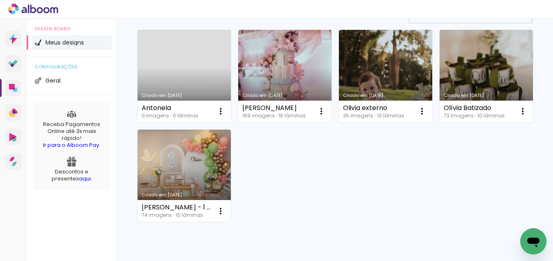
click at [181, 58] on link "Criado em [DATE]" at bounding box center [183, 76] width 93 height 92
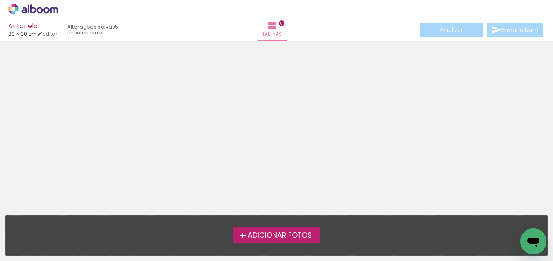
drag, startPoint x: 45, startPoint y: 12, endPoint x: 45, endPoint y: 16, distance: 4.5
click at [45, 12] on icon at bounding box center [46, 10] width 6 height 6
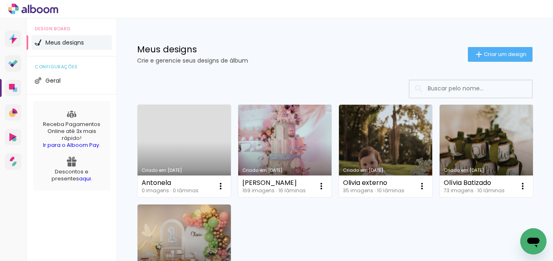
click at [262, 145] on link "Criado em [DATE]" at bounding box center [284, 151] width 93 height 92
click at [225, 188] on iron-icon at bounding box center [221, 186] width 10 height 10
click at [292, 221] on span "Fazer uma cópia" at bounding box center [290, 221] width 48 height 6
type input "Cópia de [PERSON_NAME]"
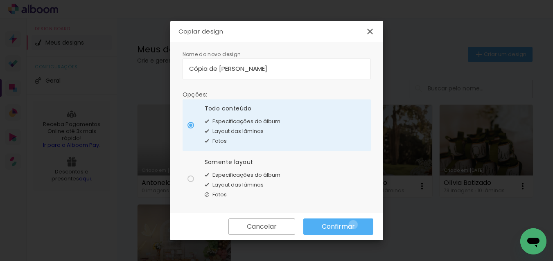
click at [0, 0] on slot "Confirmar" at bounding box center [0, 0] width 0 height 0
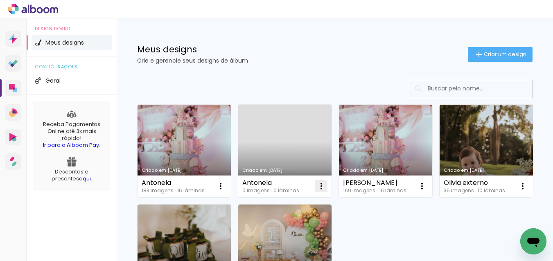
click at [225, 186] on iron-icon at bounding box center [221, 186] width 10 height 10
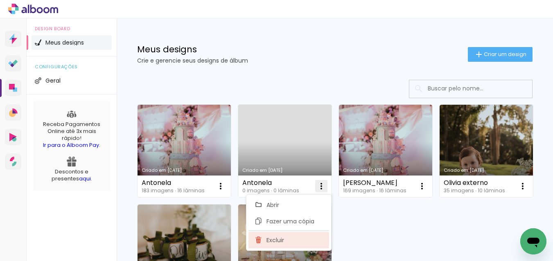
click at [298, 238] on paper-item "Excluir" at bounding box center [288, 240] width 81 height 16
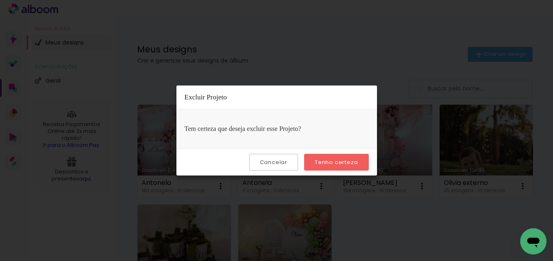
click at [0, 0] on slot "Tenho certeza" at bounding box center [0, 0] width 0 height 0
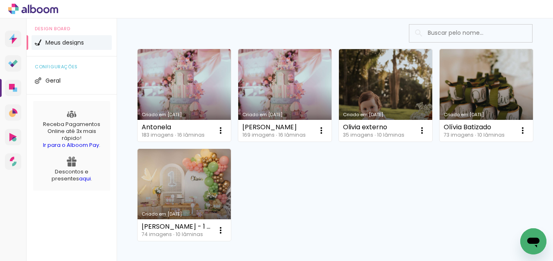
scroll to position [51, 0]
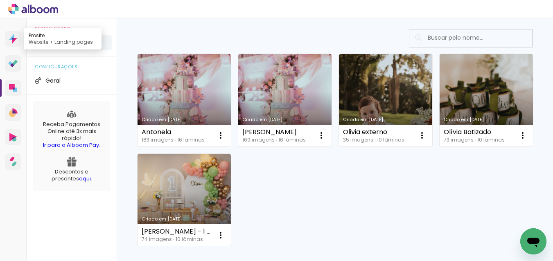
click at [12, 35] on icon at bounding box center [13, 39] width 8 height 11
